Goal: Navigation & Orientation: Find specific page/section

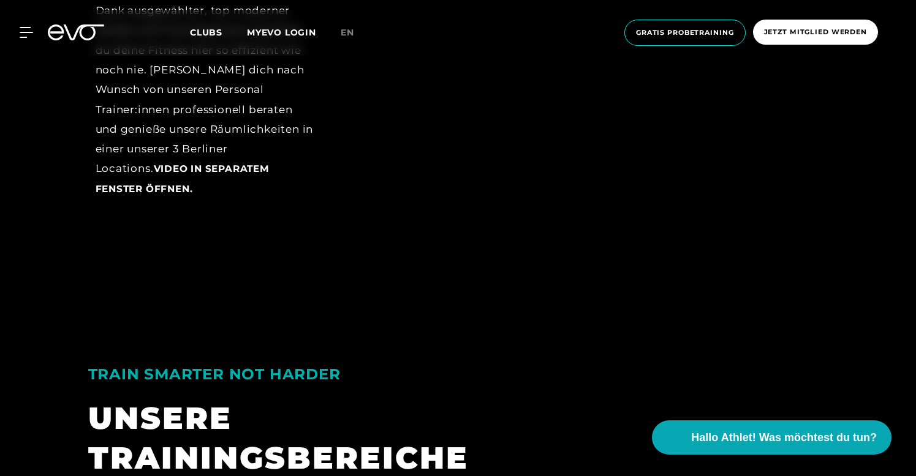
scroll to position [1901, 0]
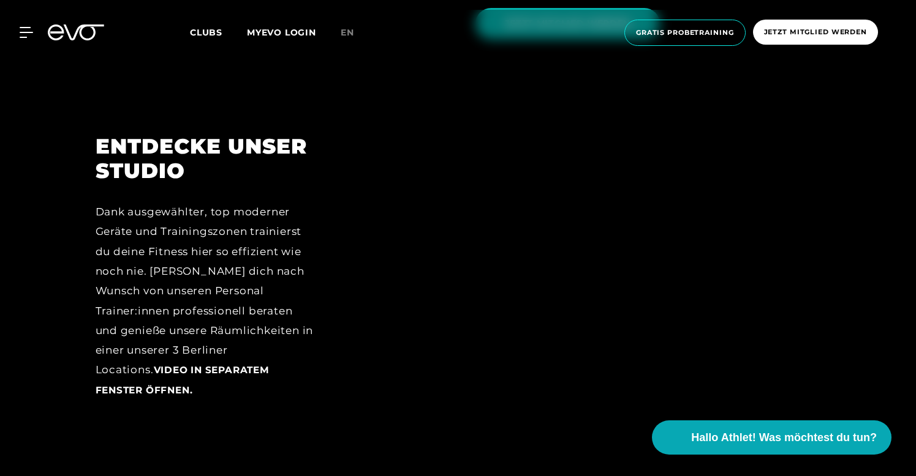
click at [219, 260] on div "Dank ausgewählter, top moderner Geräte und Trainingszonen trainierst du deine F…" at bounding box center [205, 301] width 219 height 198
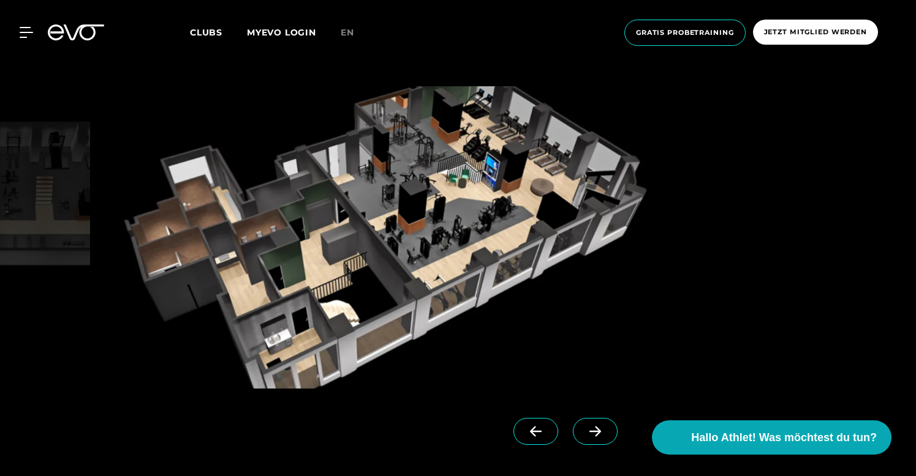
scroll to position [1096, 0]
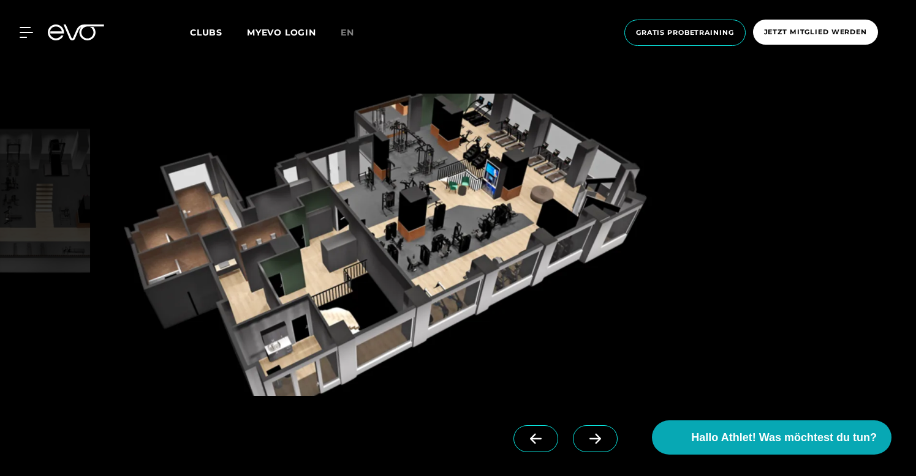
click at [582, 435] on span at bounding box center [595, 439] width 45 height 27
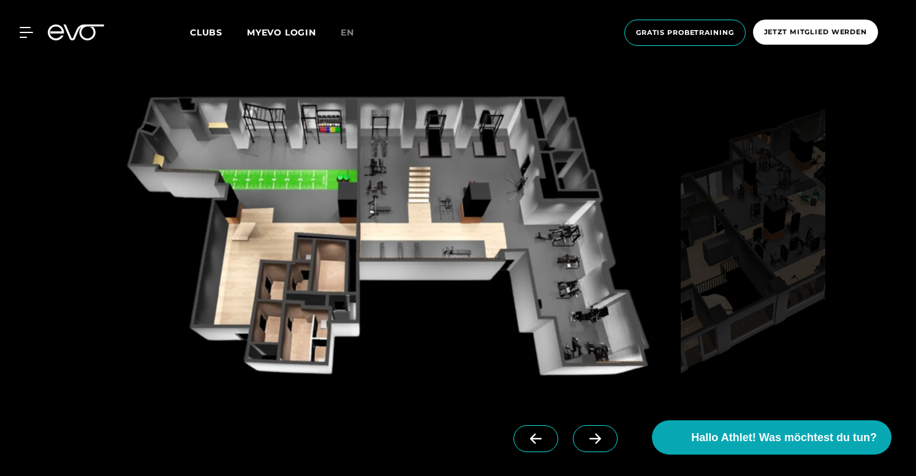
click at [439, 256] on img at bounding box center [386, 245] width 580 height 303
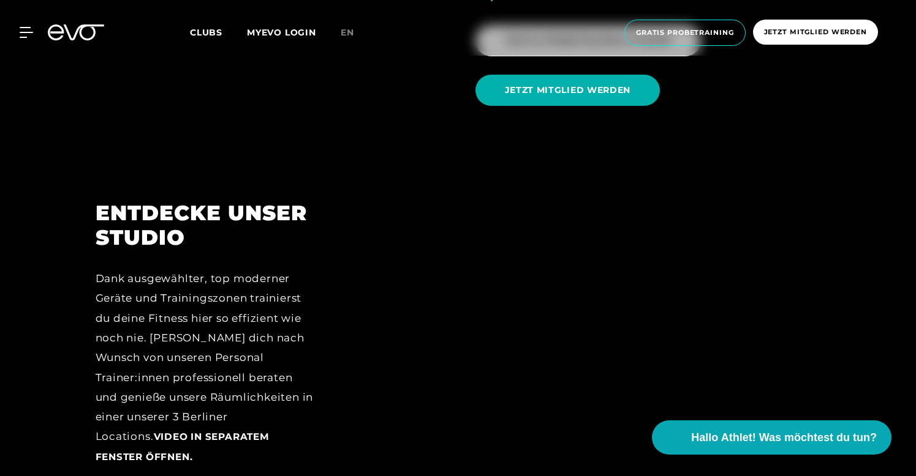
scroll to position [1944, 0]
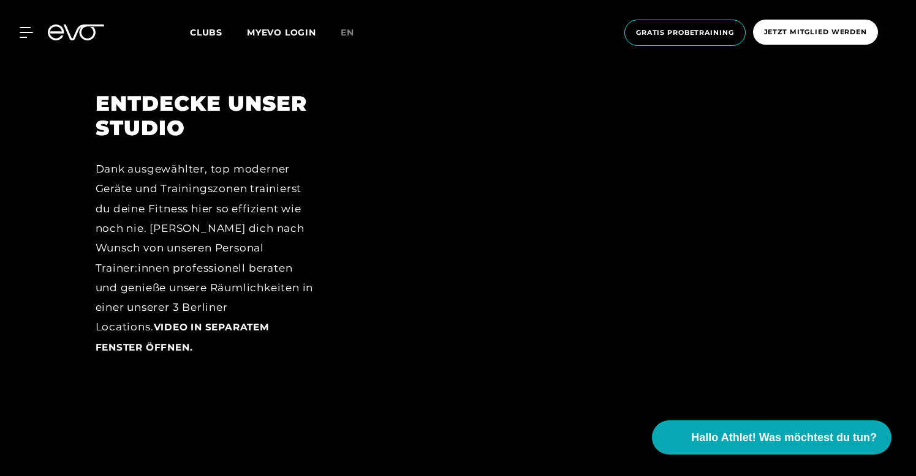
click at [216, 230] on div "Dank ausgewählter, top moderner Geräte und Trainingszonen trainierst du deine F…" at bounding box center [205, 258] width 219 height 198
click at [269, 322] on span "Video in separatem Fenster öffnen." at bounding box center [183, 337] width 174 height 31
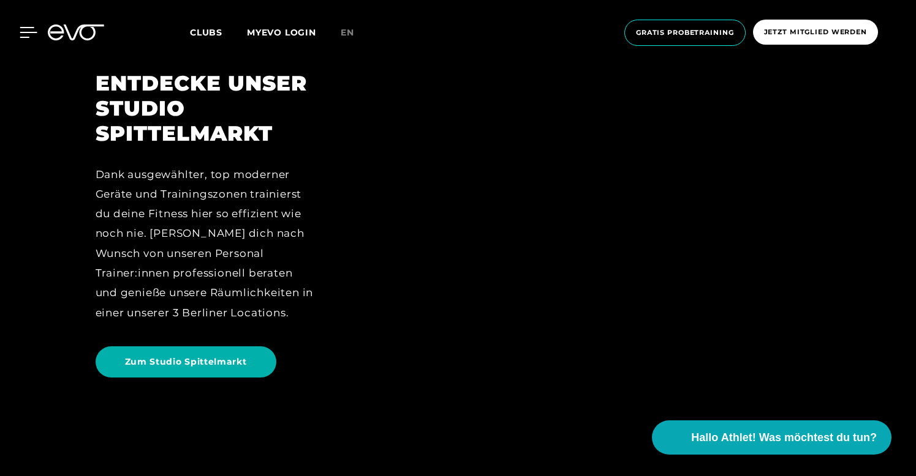
click at [24, 35] on icon at bounding box center [29, 32] width 18 height 11
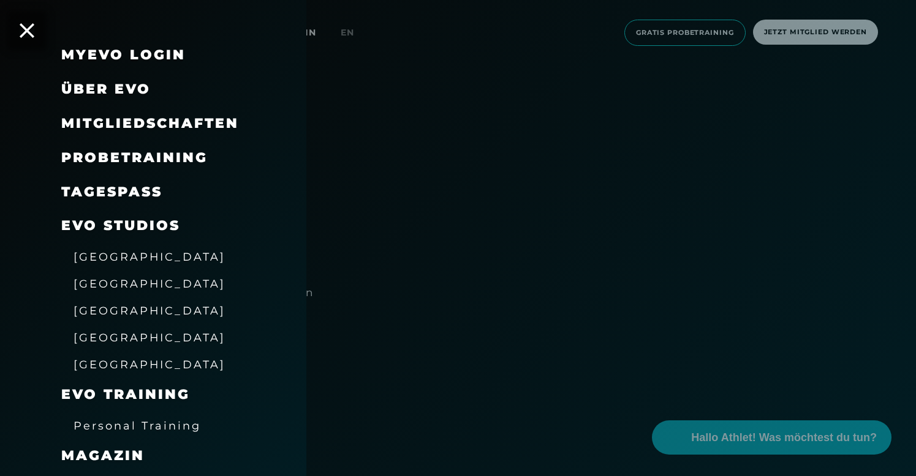
scroll to position [34, 0]
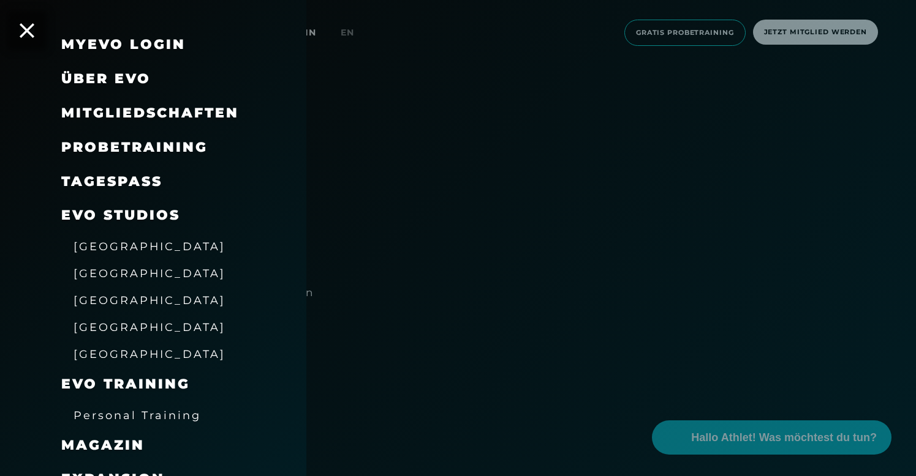
click at [106, 268] on span "[GEOGRAPHIC_DATA]" at bounding box center [149, 273] width 152 height 13
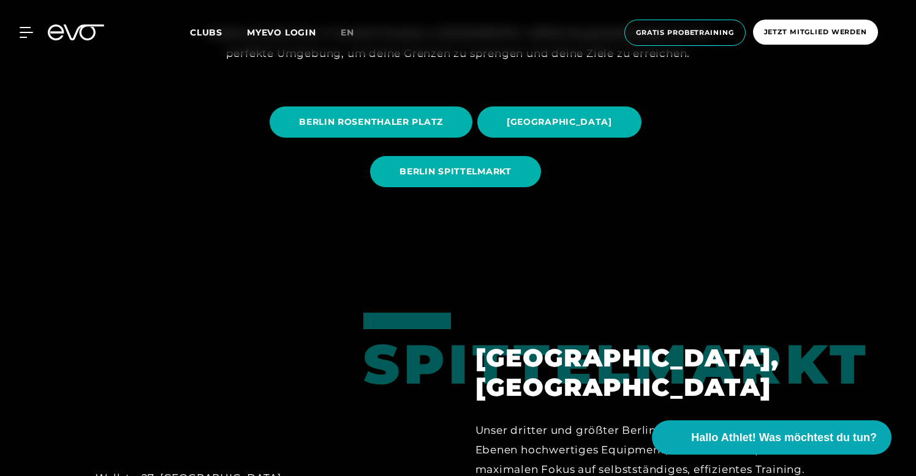
scroll to position [244, 0]
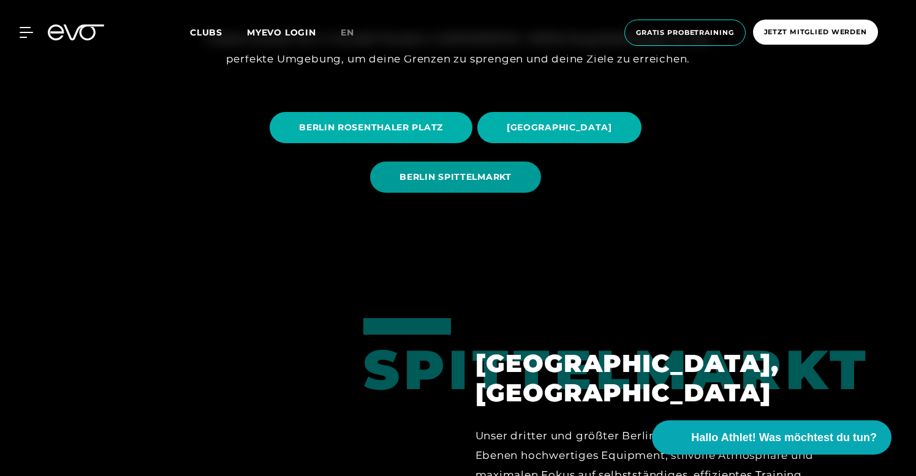
click at [446, 189] on span "BERLIN SPITTELMARKT" at bounding box center [455, 177] width 170 height 31
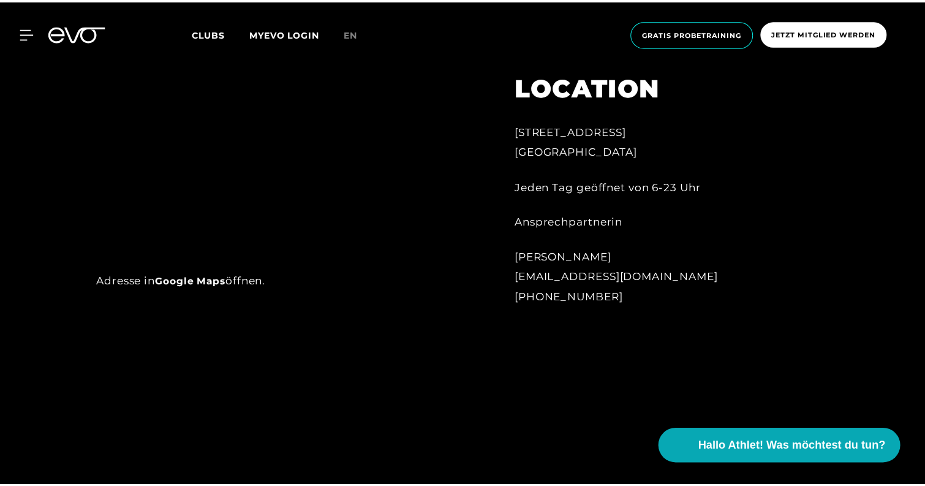
scroll to position [1036, 0]
